Goal: Communication & Community: Answer question/provide support

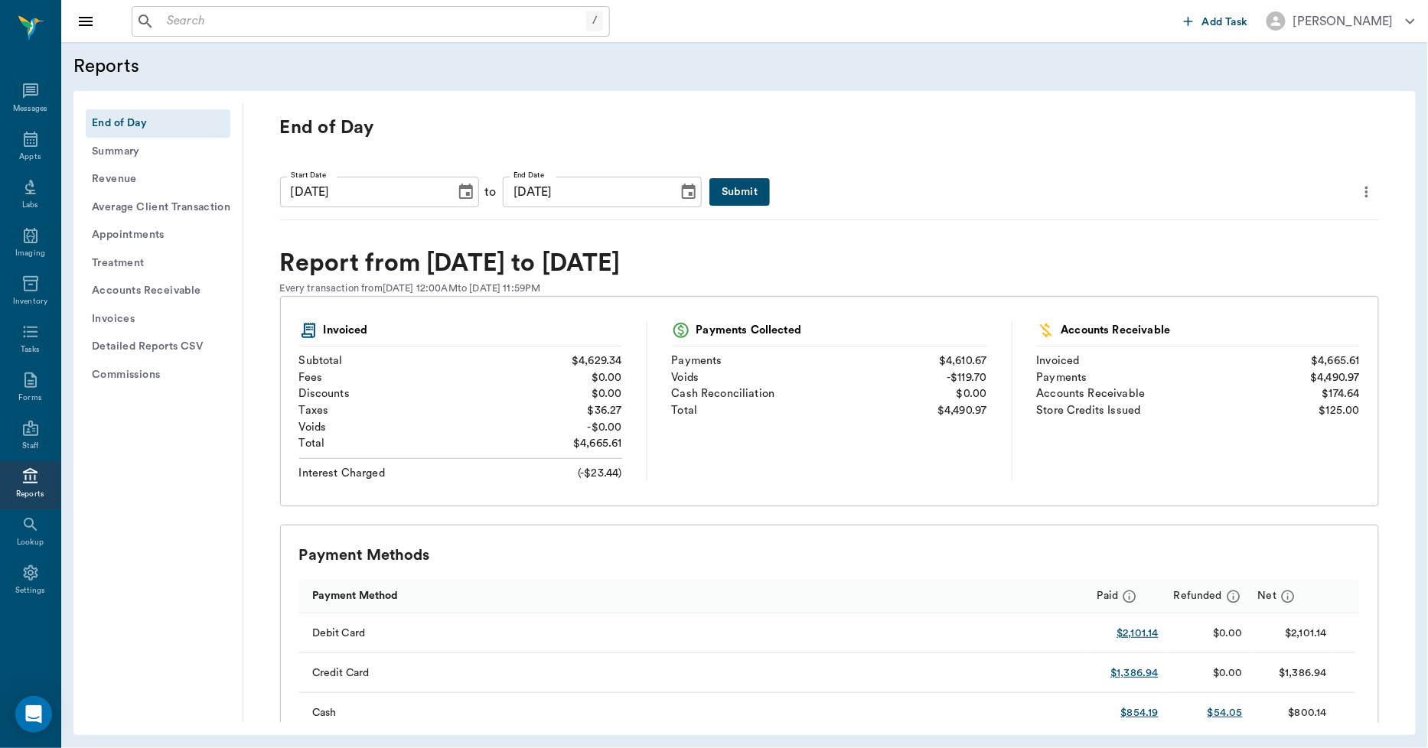
scroll to position [1190, 0]
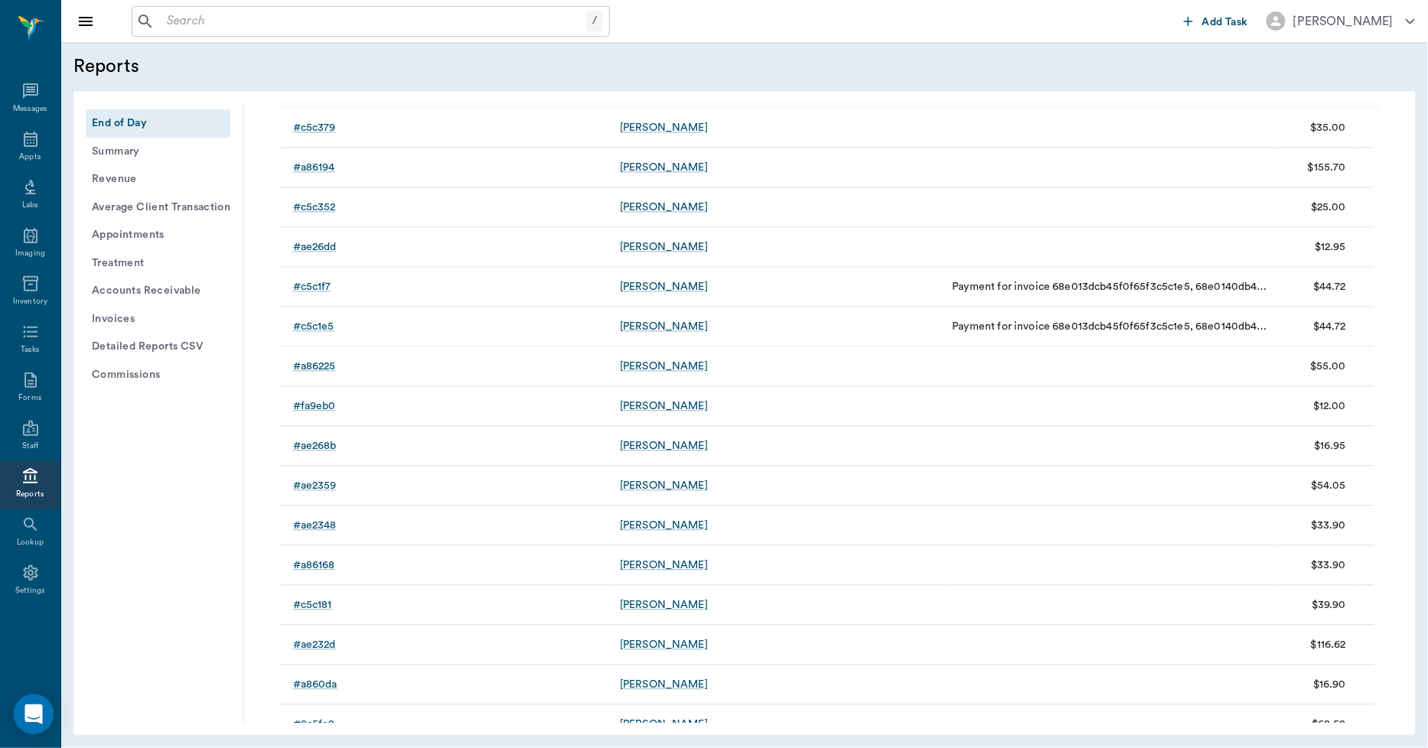
click at [24, 724] on div "Open Intercom Messenger" at bounding box center [34, 715] width 41 height 41
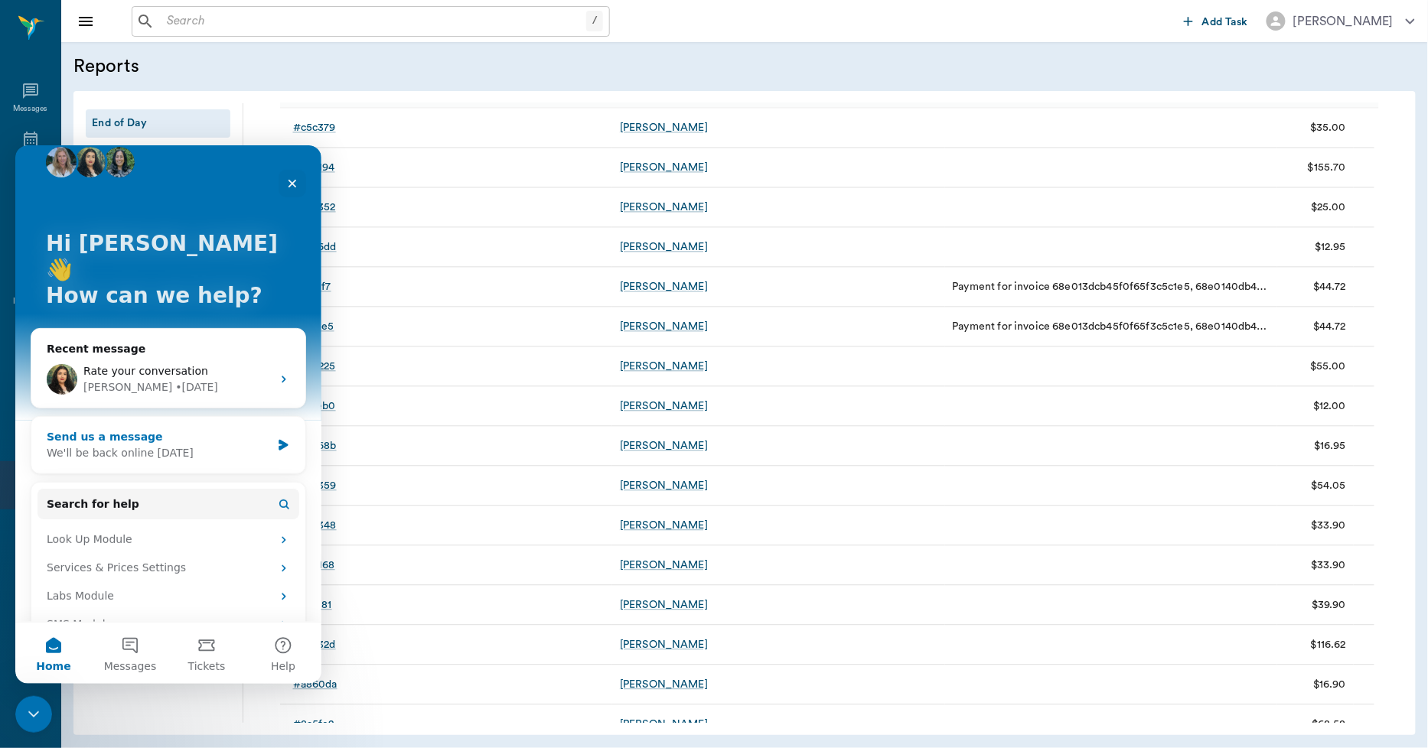
scroll to position [28, 0]
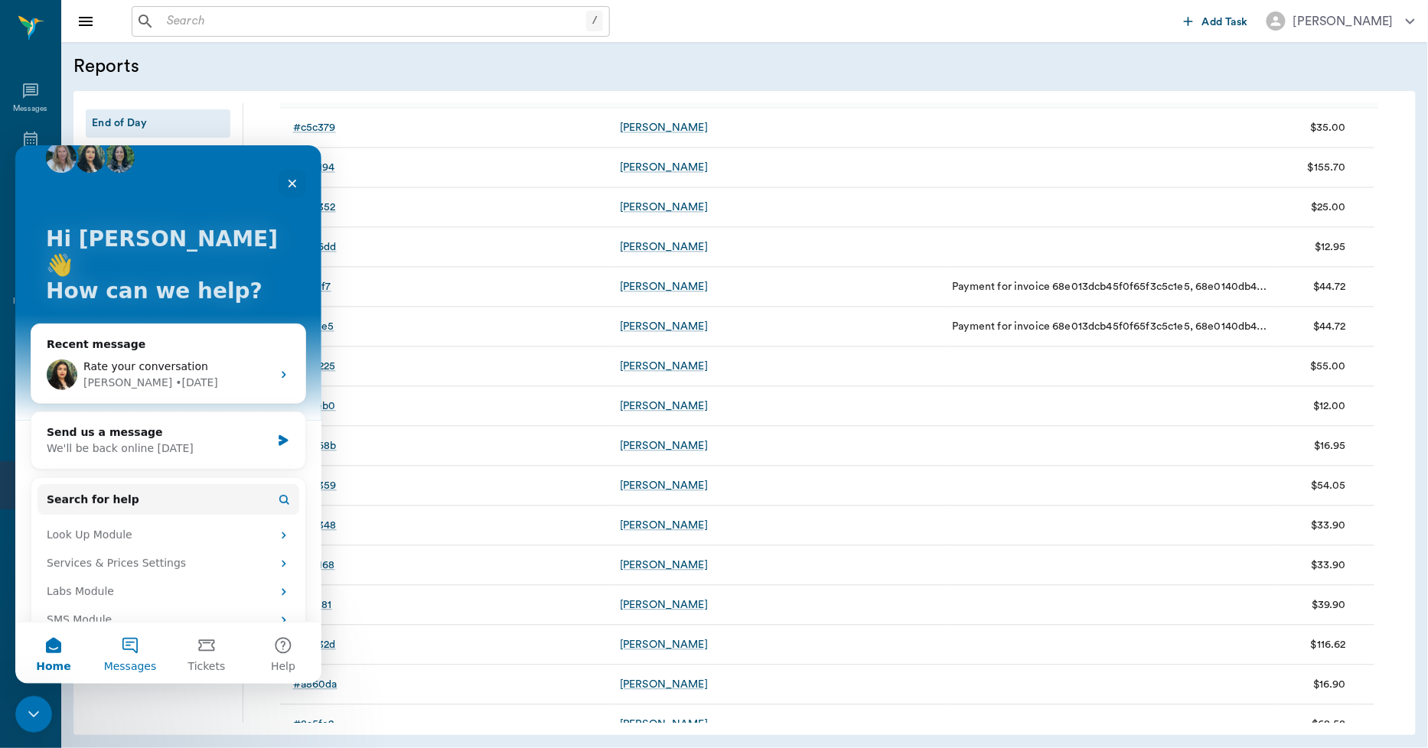
click at [129, 641] on button "Messages" at bounding box center [130, 652] width 77 height 61
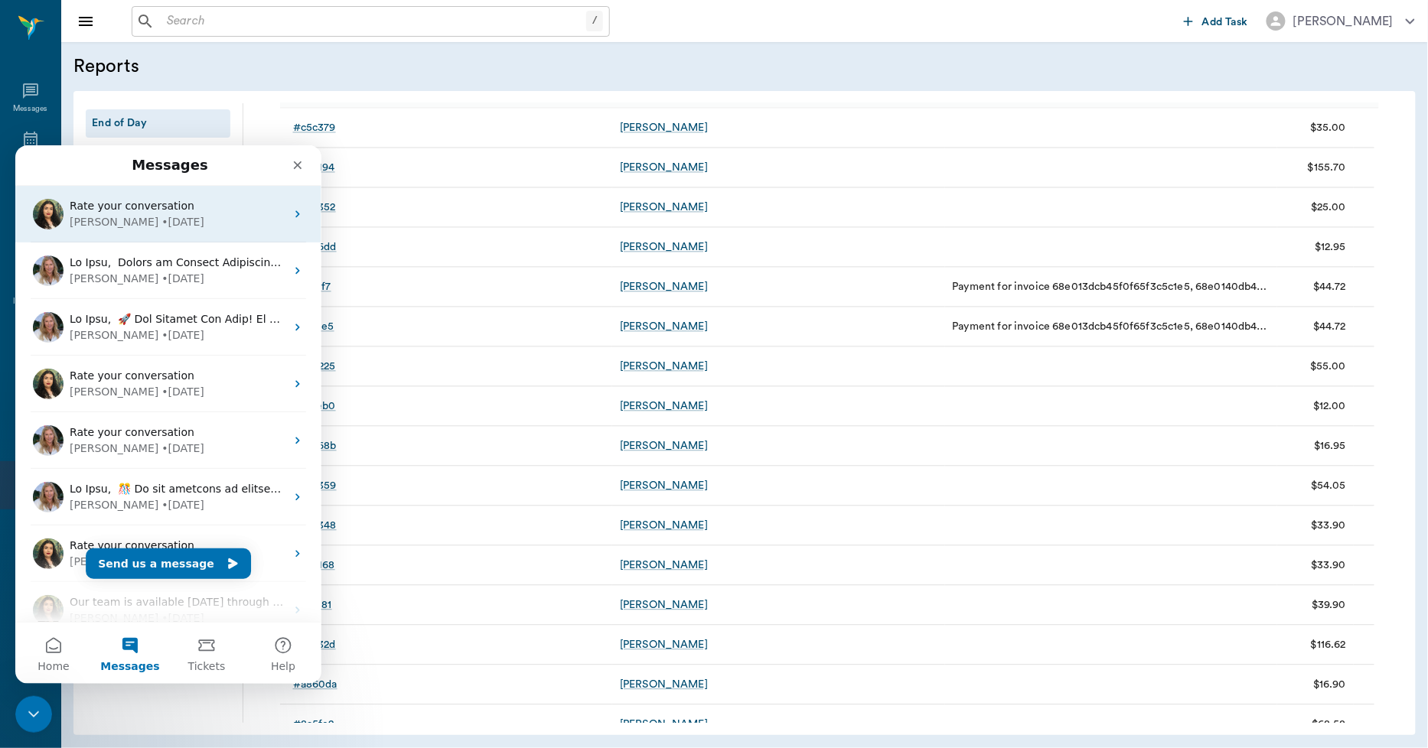
click at [185, 208] on div "Rate your conversation" at bounding box center [178, 205] width 216 height 16
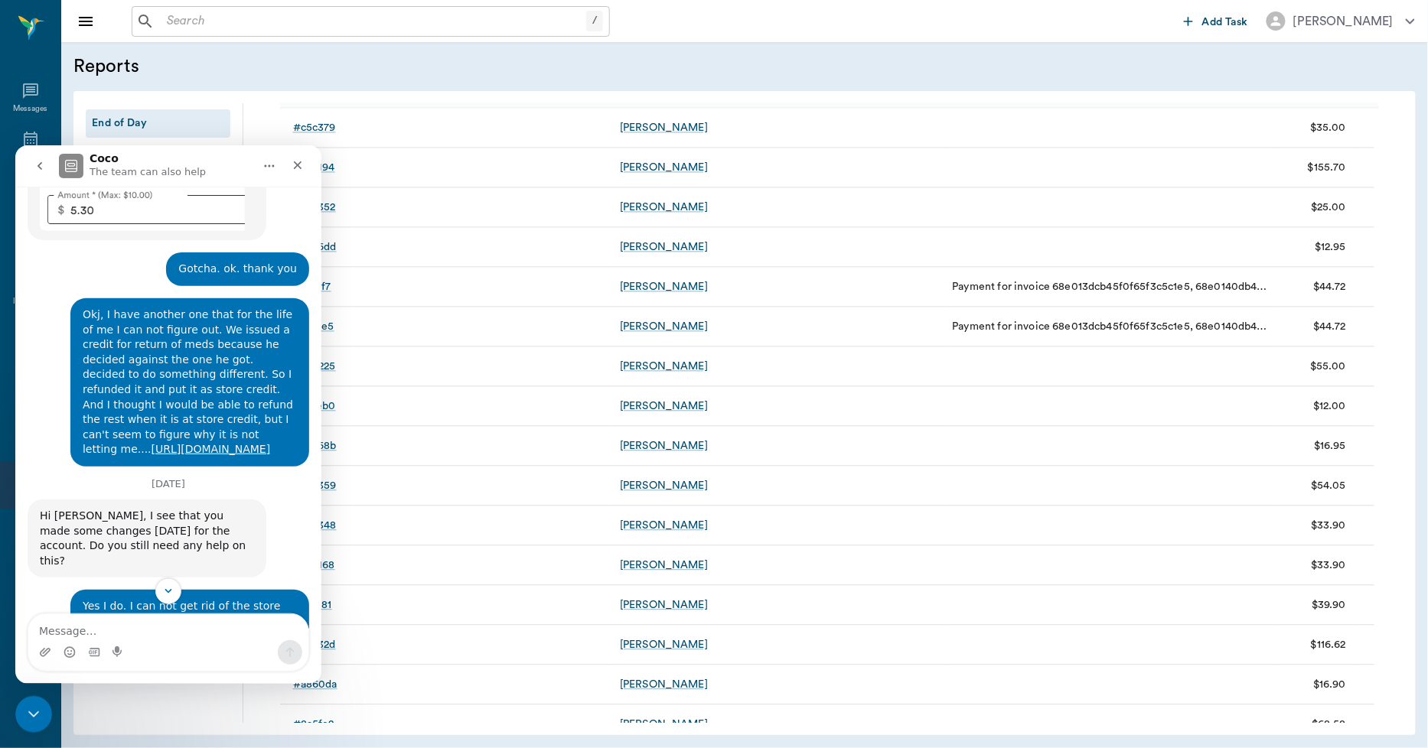
scroll to position [2427, 0]
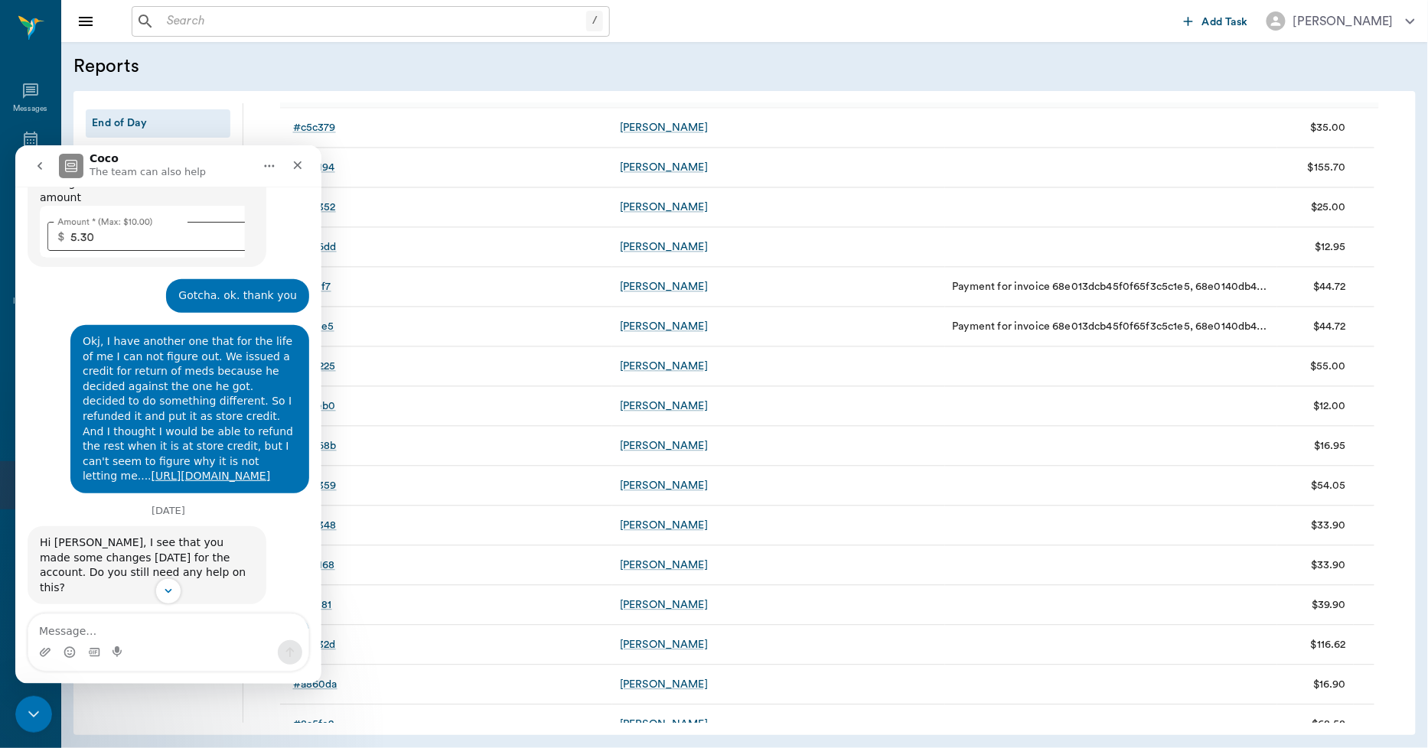
click at [40, 165] on icon "go back" at bounding box center [40, 165] width 12 height 12
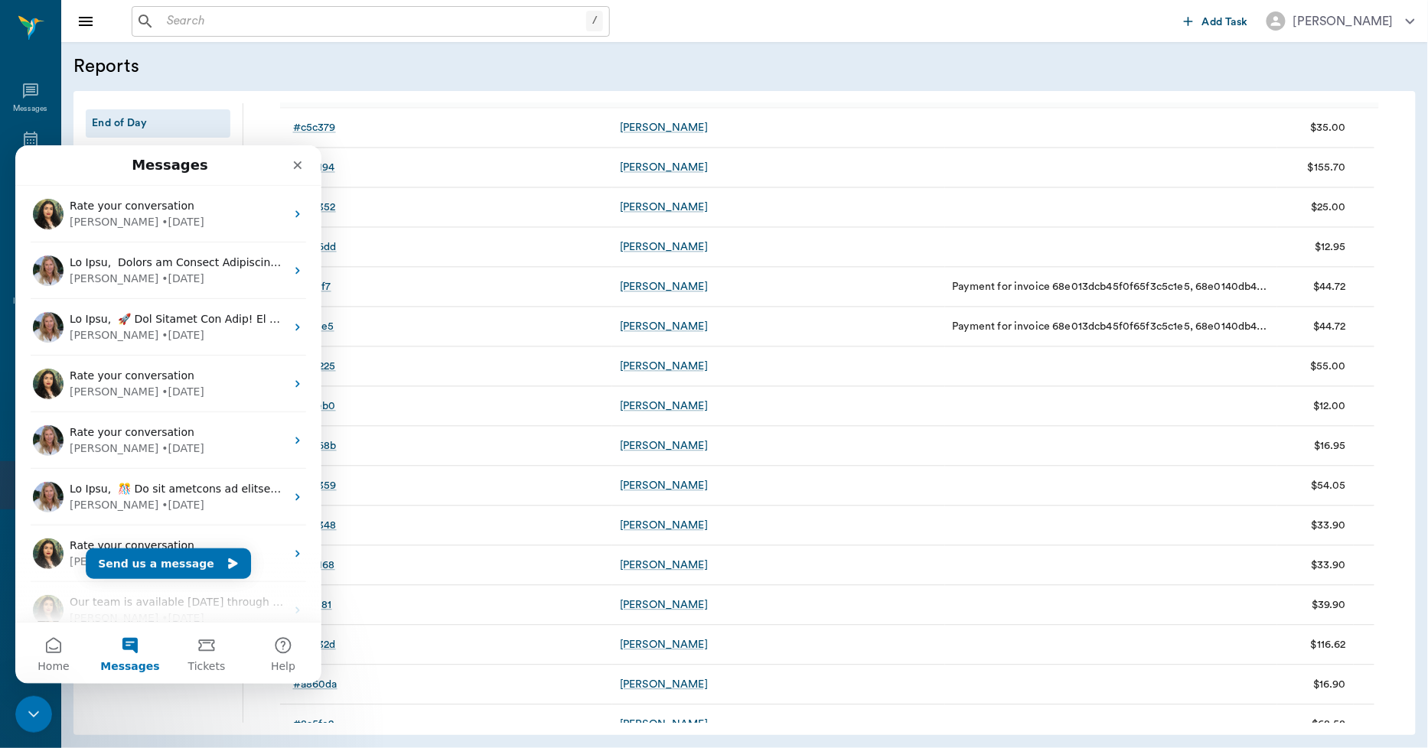
scroll to position [0, 0]
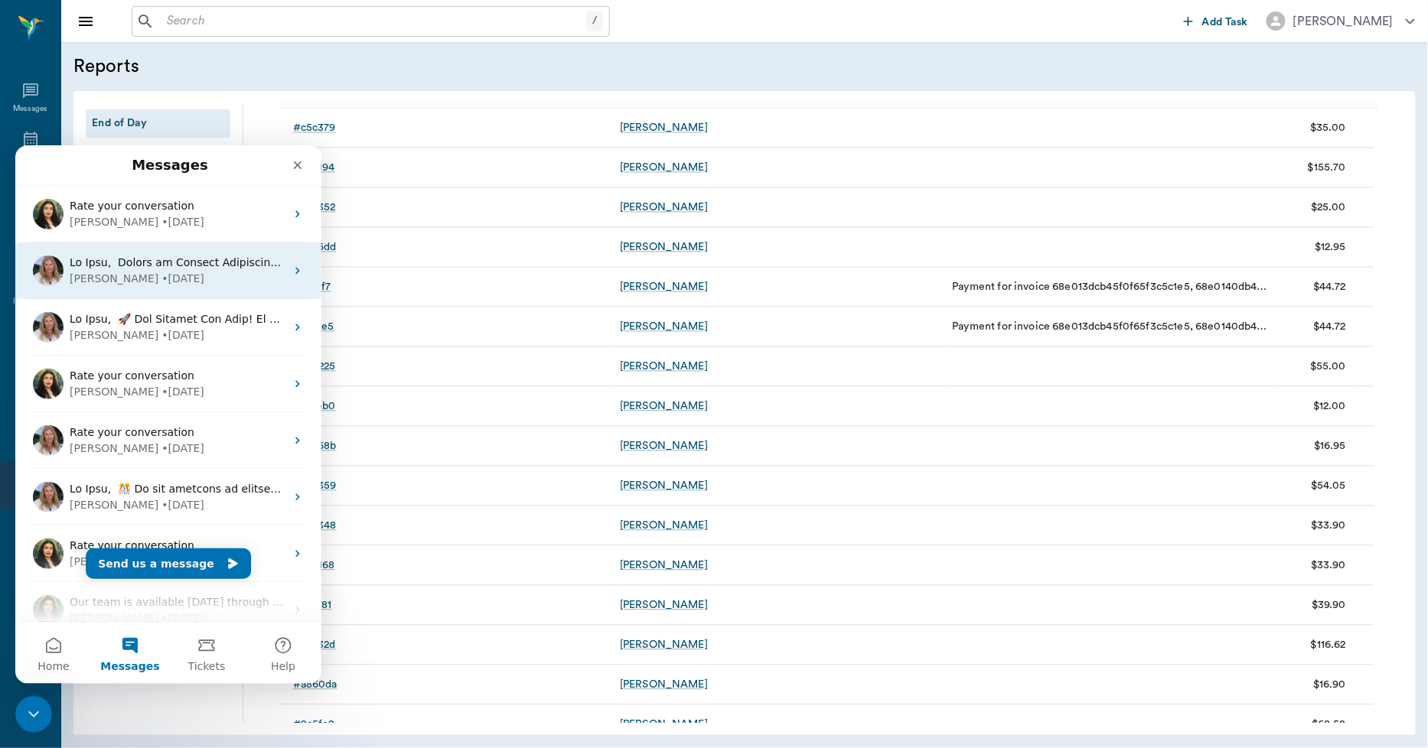
click at [165, 270] on div "[PERSON_NAME] • [DATE]" at bounding box center [178, 278] width 216 height 16
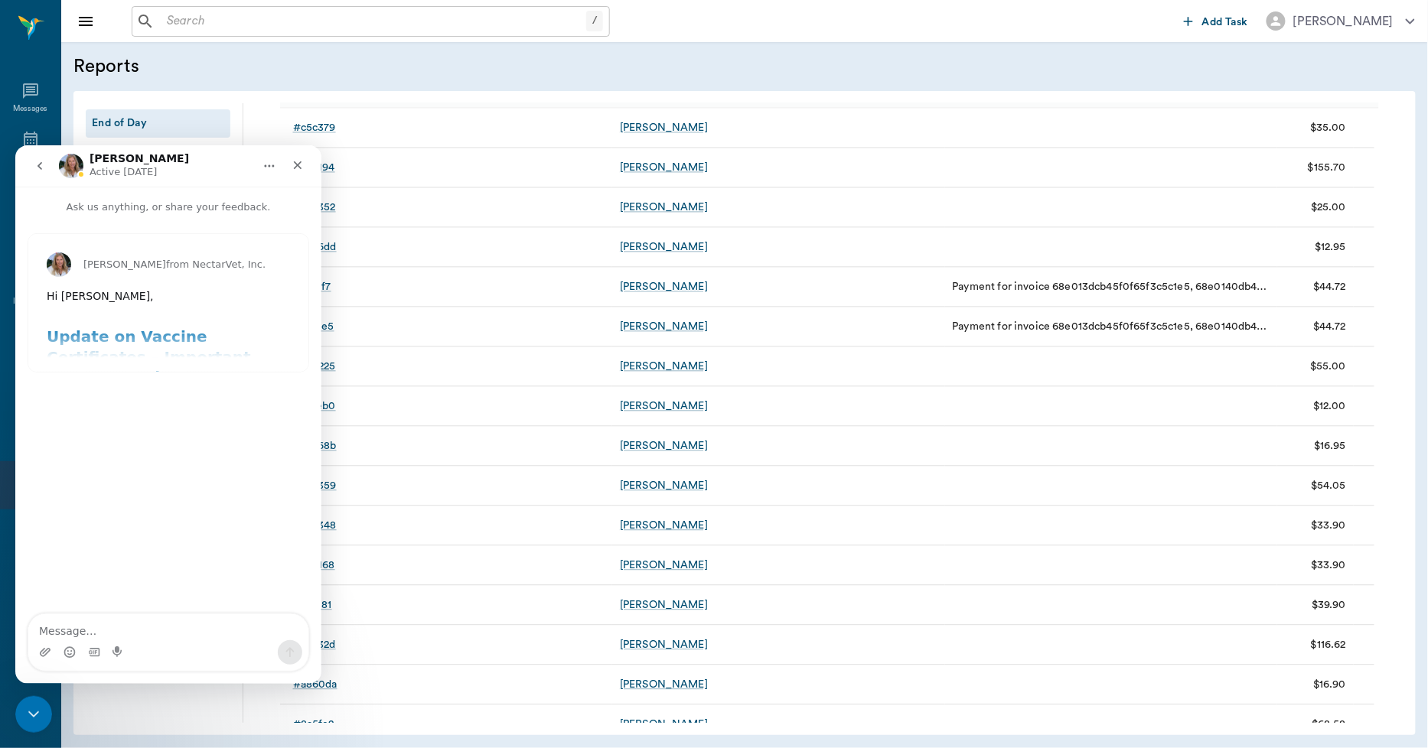
click at [174, 351] on div "[PERSON_NAME] from NectarVet, Inc. Hi [PERSON_NAME], ​ Update on Vaccine Certif…" at bounding box center [168, 302] width 280 height 138
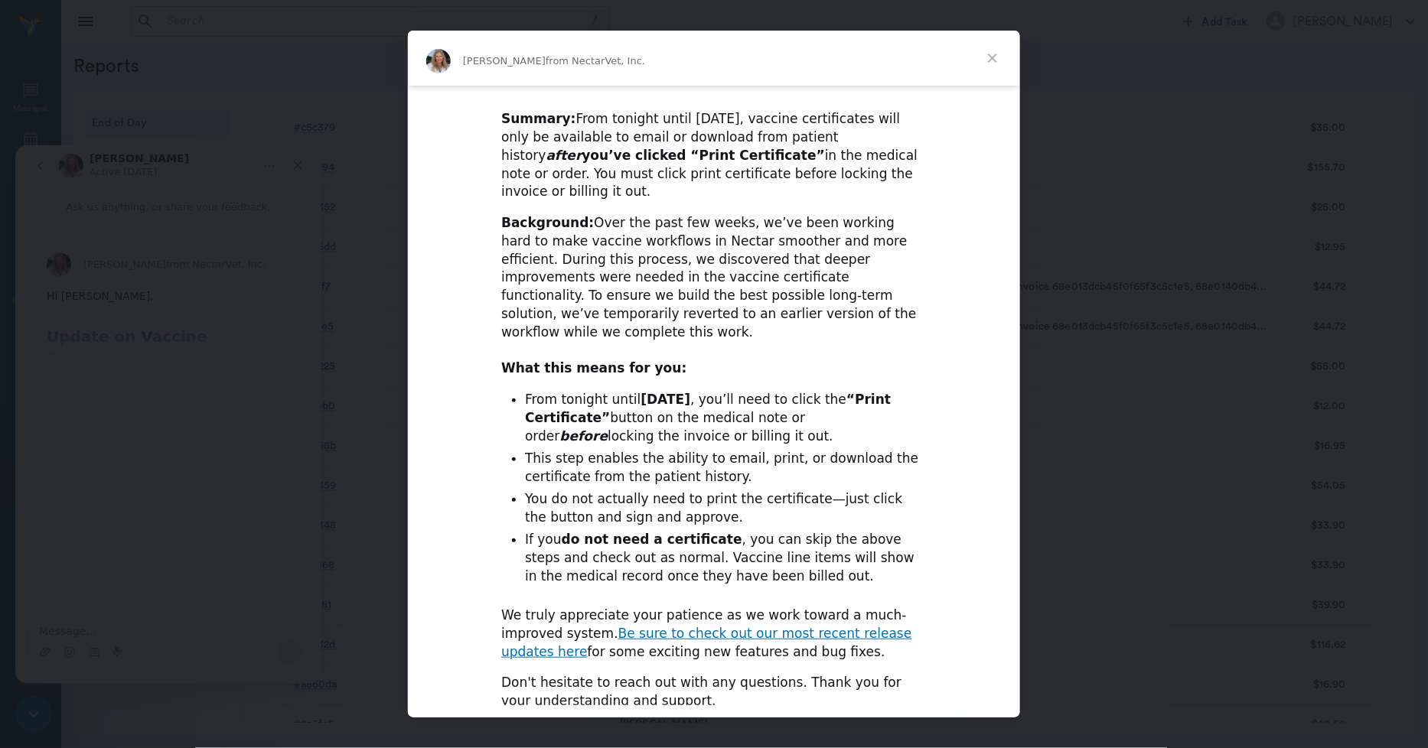
scroll to position [181, 0]
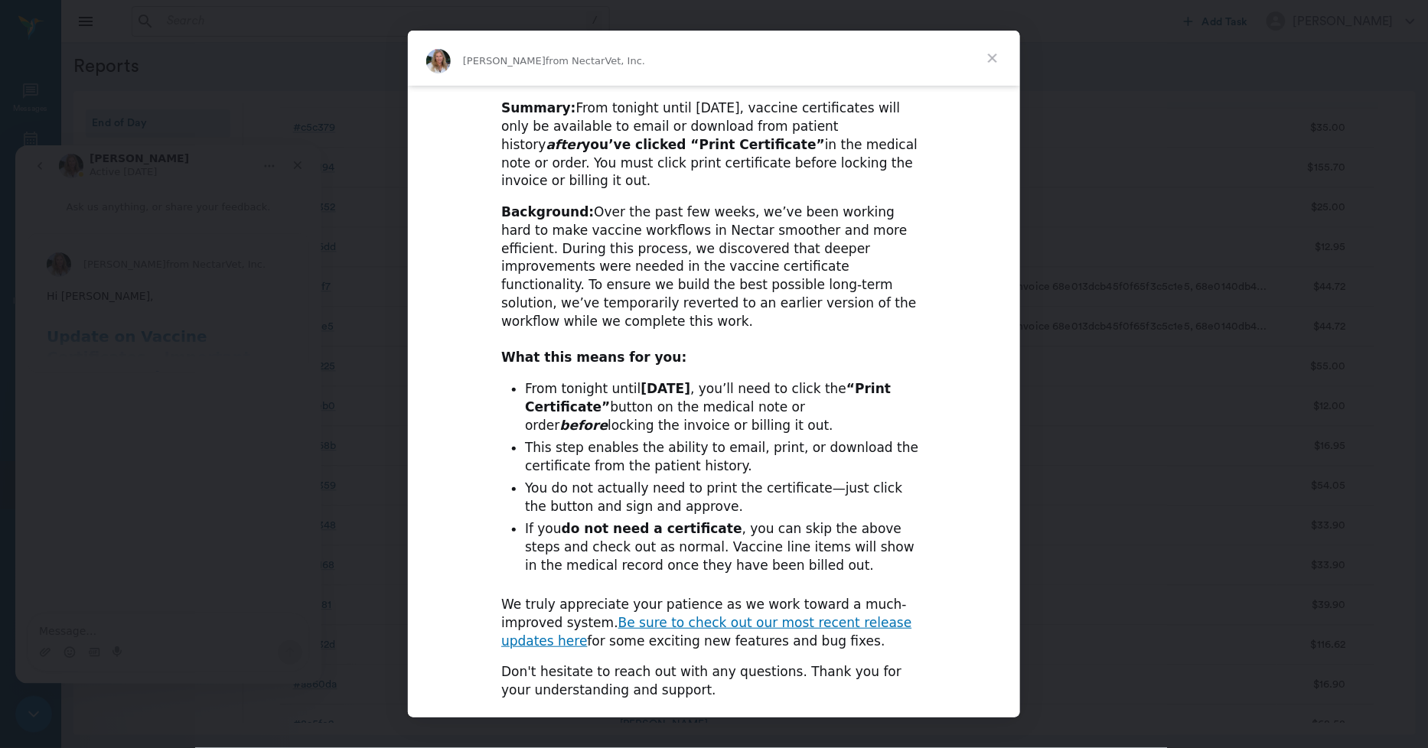
click at [991, 57] on span "Close" at bounding box center [992, 58] width 55 height 55
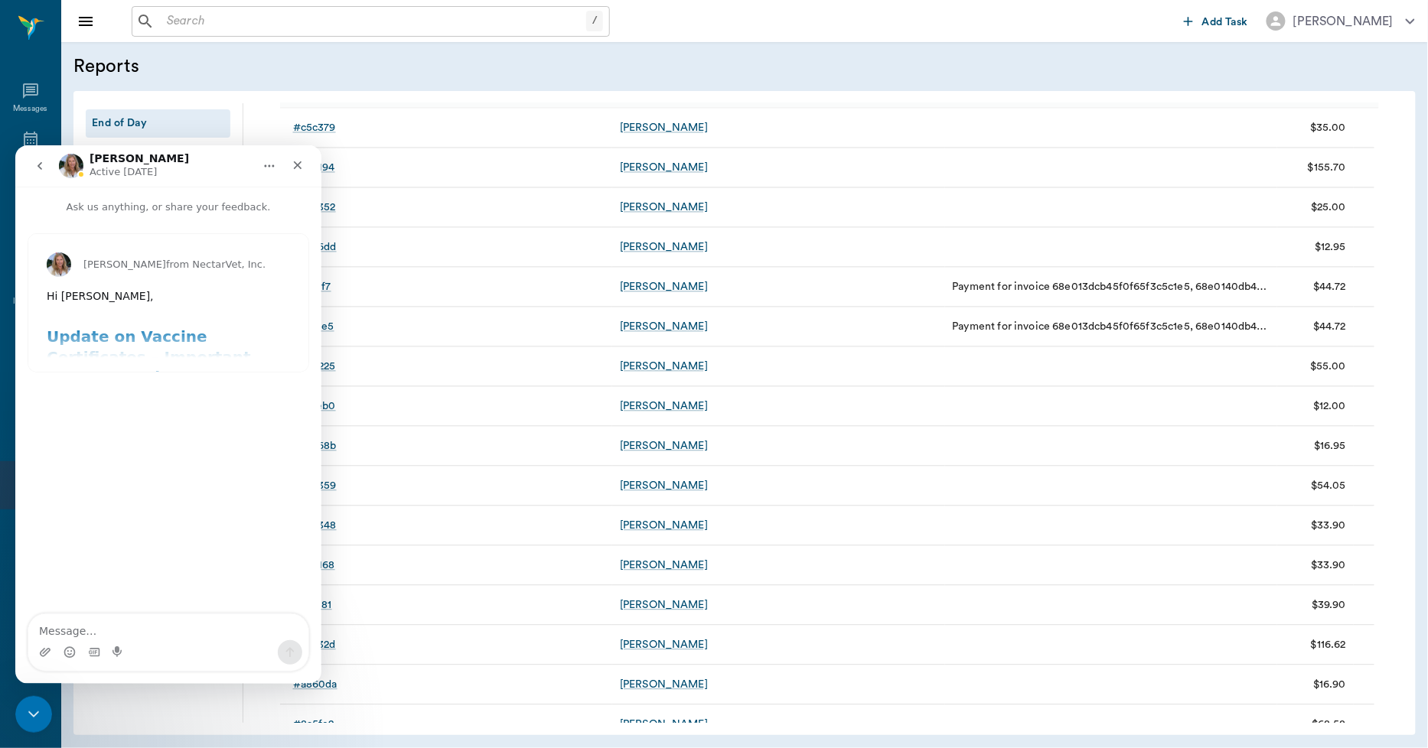
click at [42, 164] on icon "go back" at bounding box center [40, 165] width 12 height 12
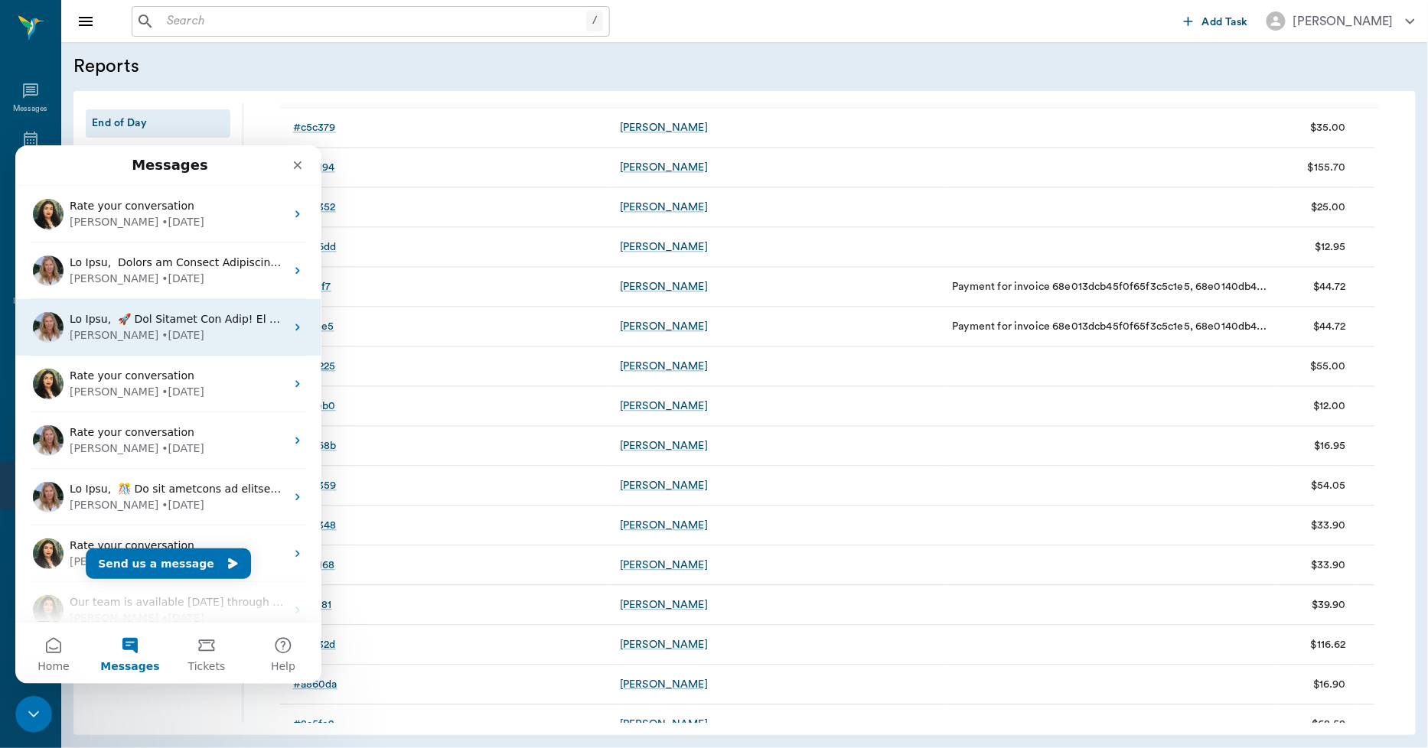
click at [236, 337] on div "[PERSON_NAME] • [DATE]" at bounding box center [178, 335] width 216 height 16
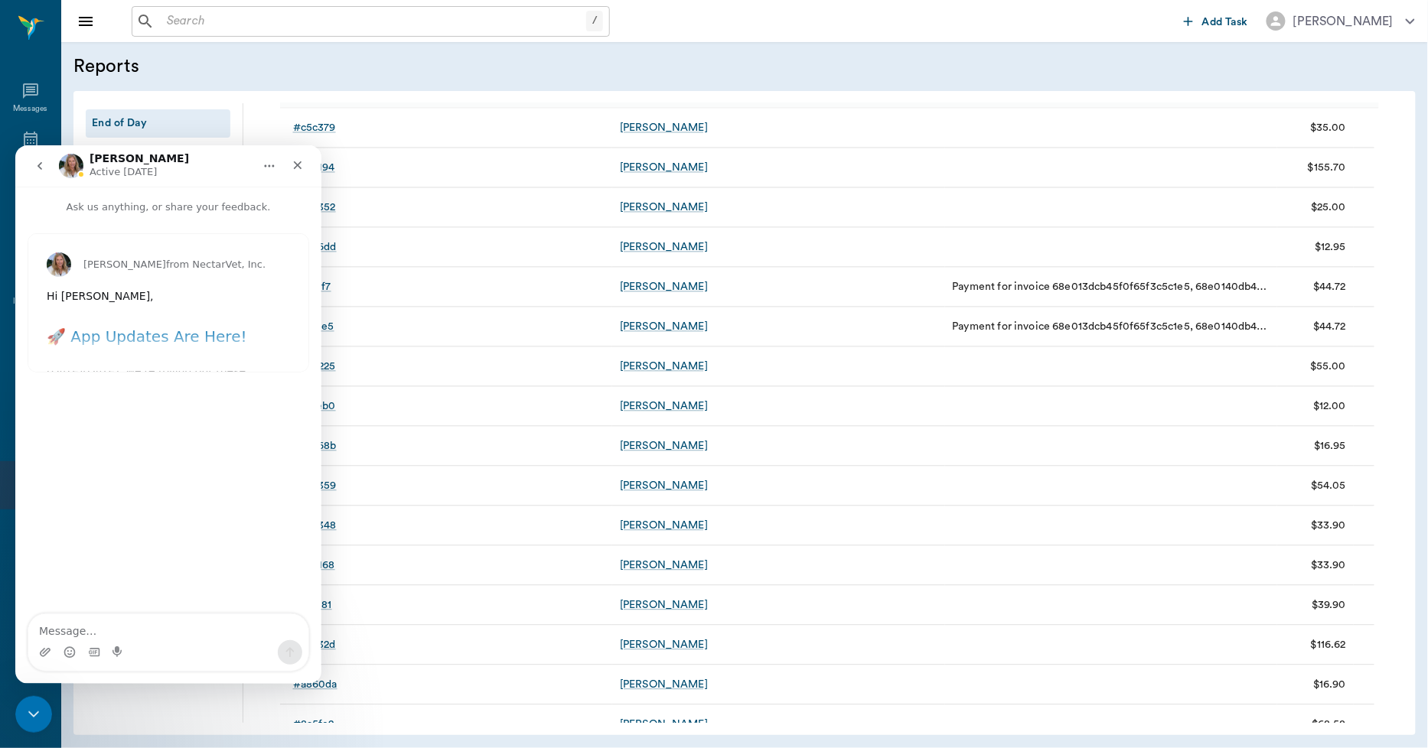
click at [145, 334] on div "[PERSON_NAME] from NectarVet, Inc. Hi [PERSON_NAME], ​ 🚀 App Updates Are Here! …" at bounding box center [168, 302] width 280 height 138
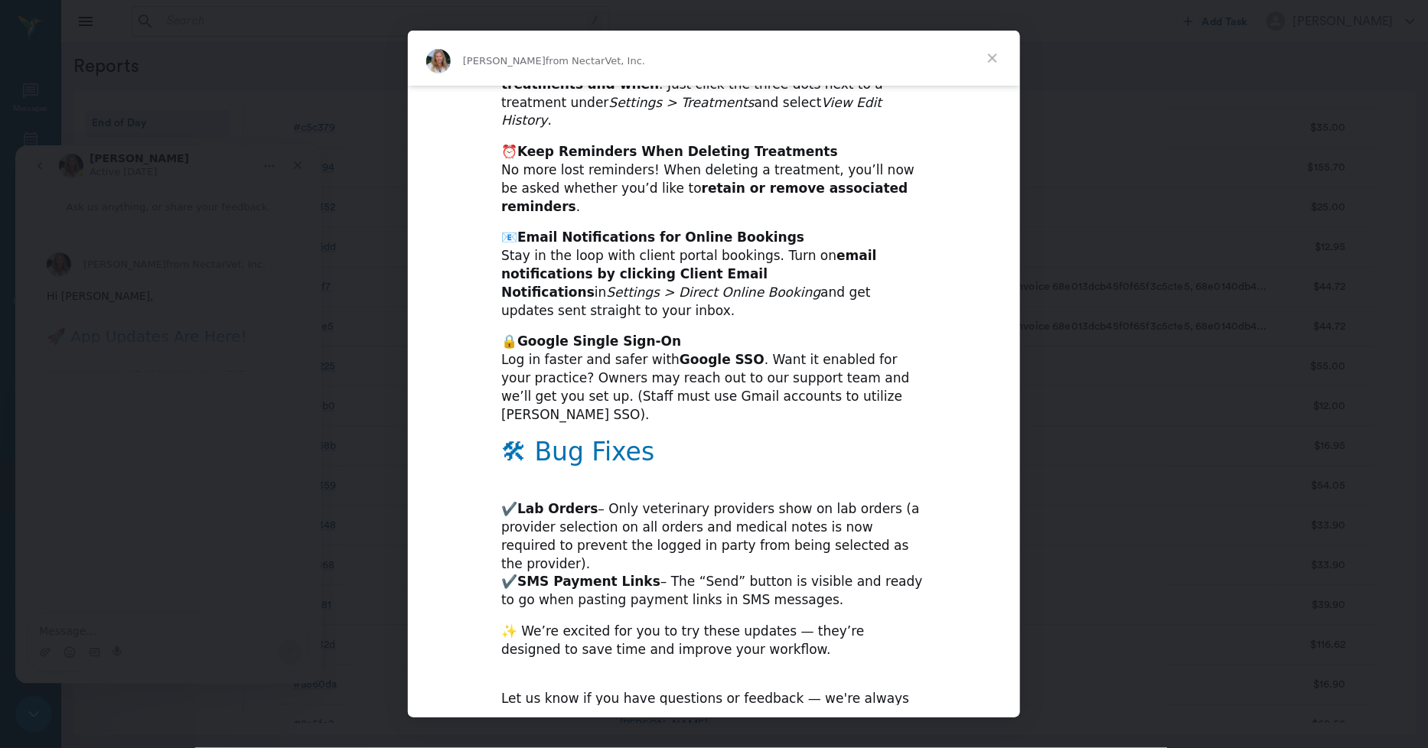
scroll to position [597, 0]
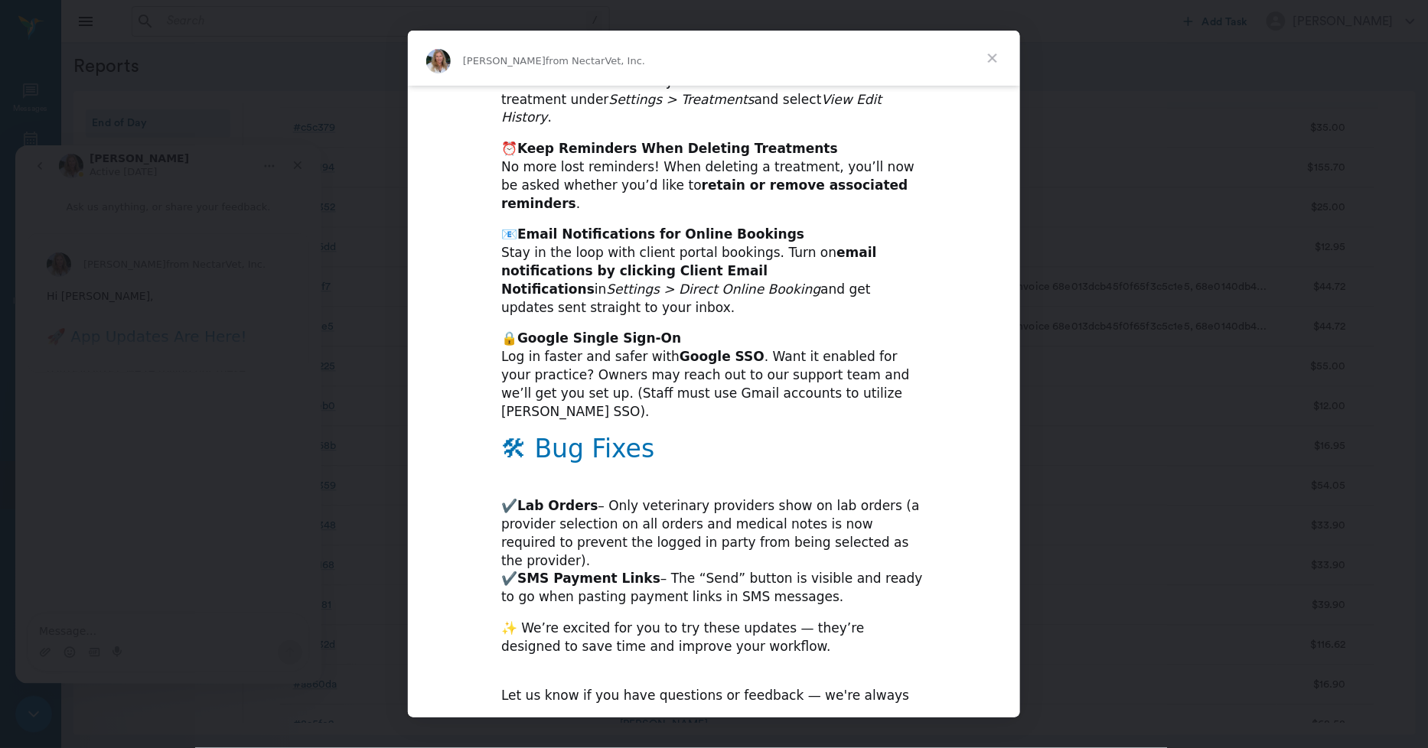
click at [991, 57] on span "Close" at bounding box center [992, 58] width 55 height 55
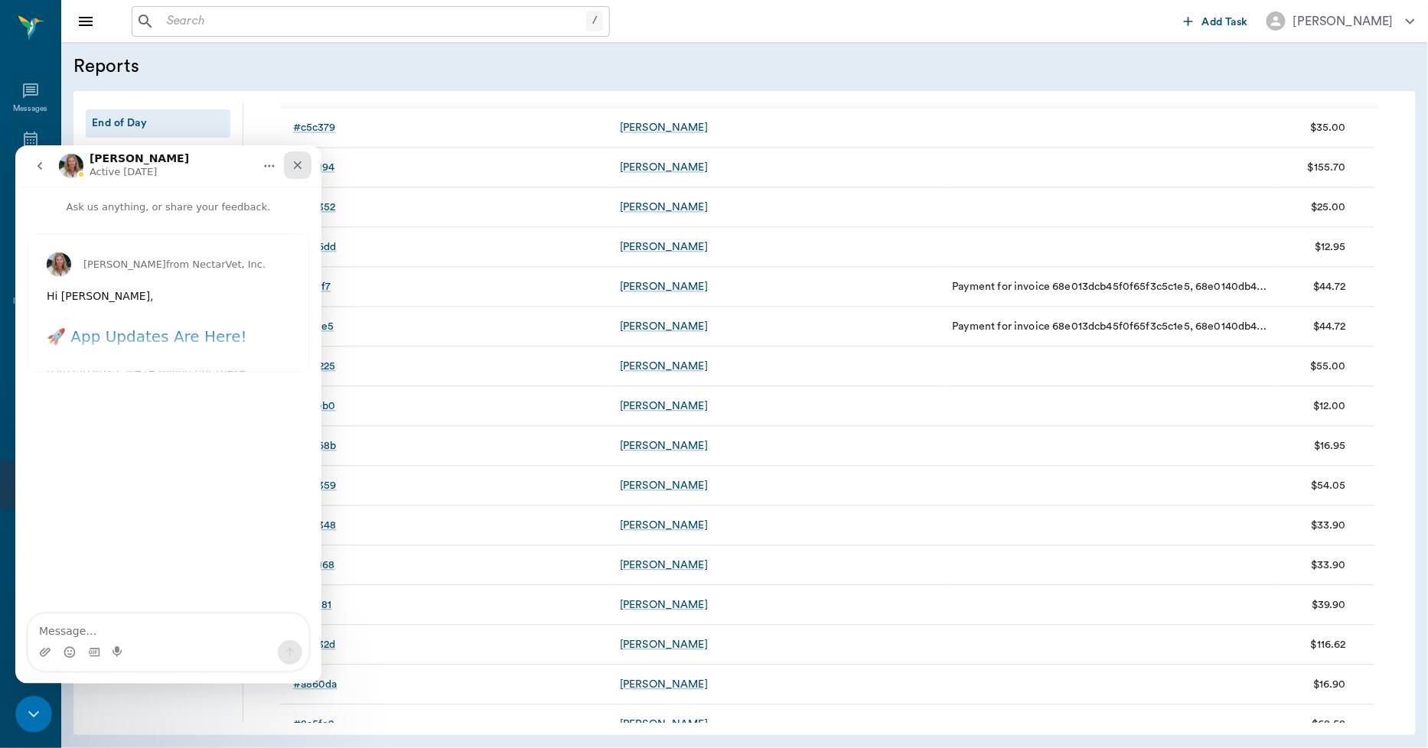
click at [297, 161] on icon "Close" at bounding box center [297, 164] width 12 height 12
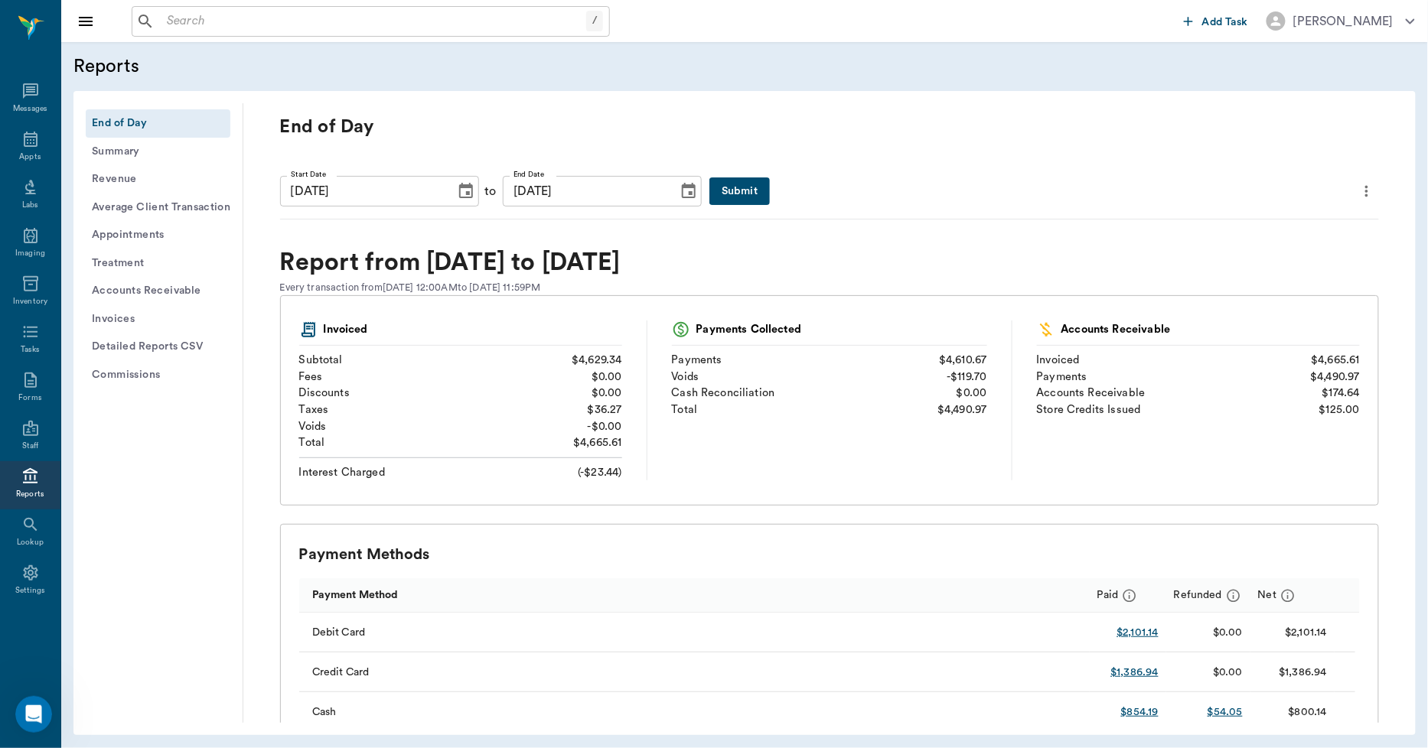
scroll to position [0, 0]
